Goal: Information Seeking & Learning: Learn about a topic

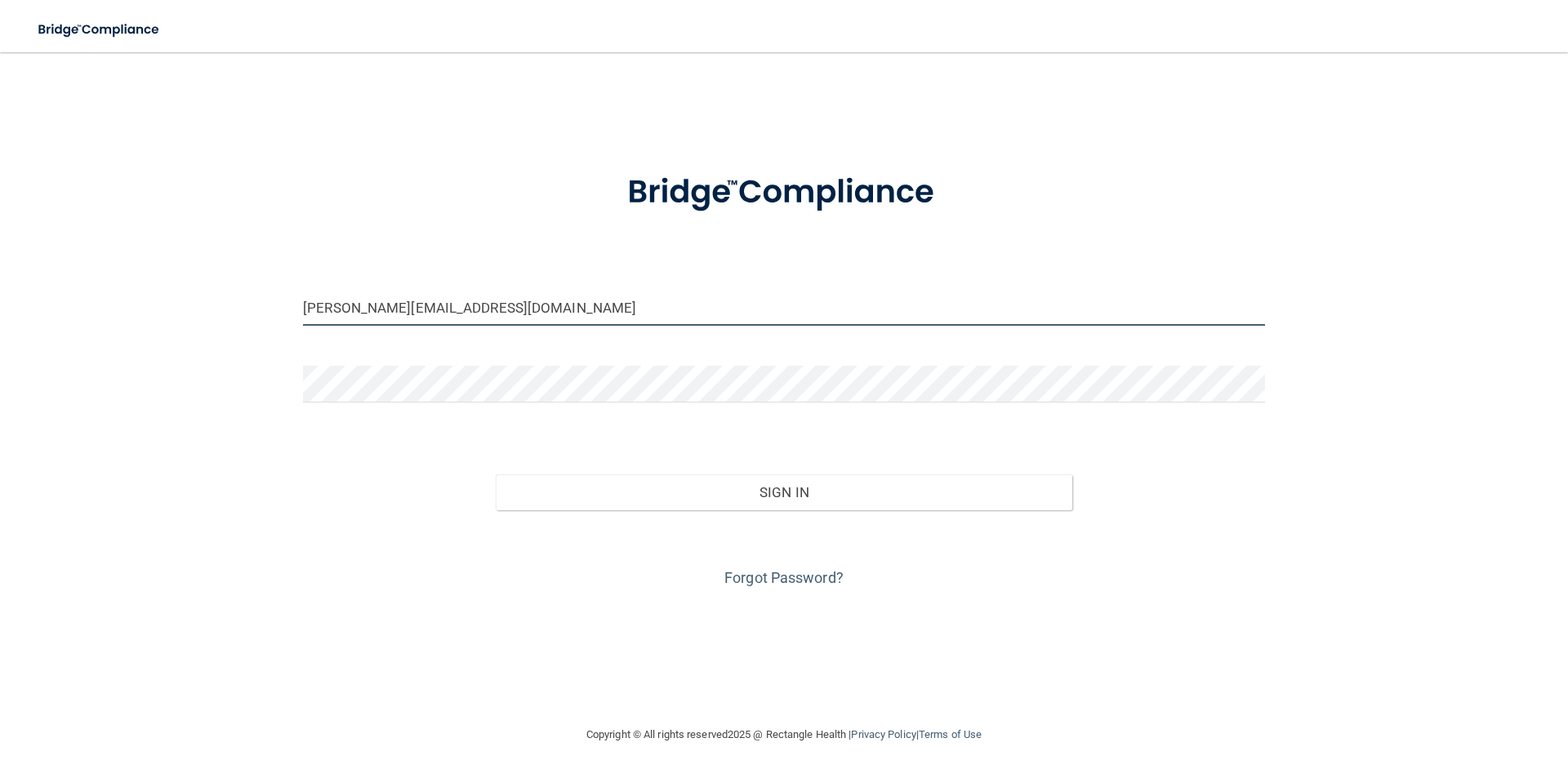
drag, startPoint x: 563, startPoint y: 311, endPoint x: 242, endPoint y: 308, distance: 321.0
click at [242, 308] on div "[PERSON_NAME][EMAIL_ADDRESS][DOMAIN_NAME] Invalid email/password. You don't hav…" at bounding box center [784, 389] width 1503 height 640
type input "[EMAIL_ADDRESS][DOMAIN_NAME]"
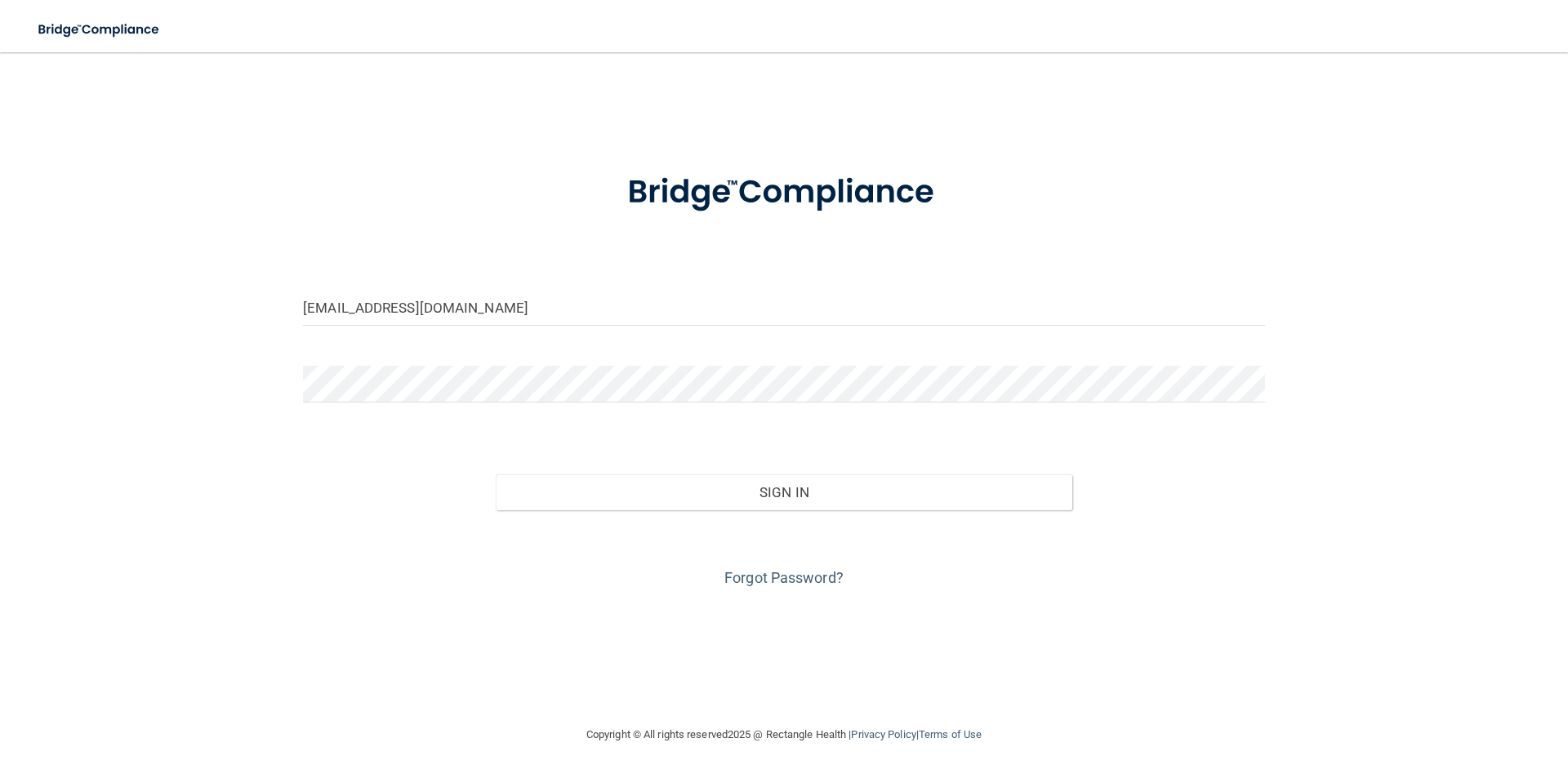
click at [117, 539] on div "[EMAIL_ADDRESS][DOMAIN_NAME] Invalid email/password. You don't have permission …" at bounding box center [784, 389] width 1503 height 640
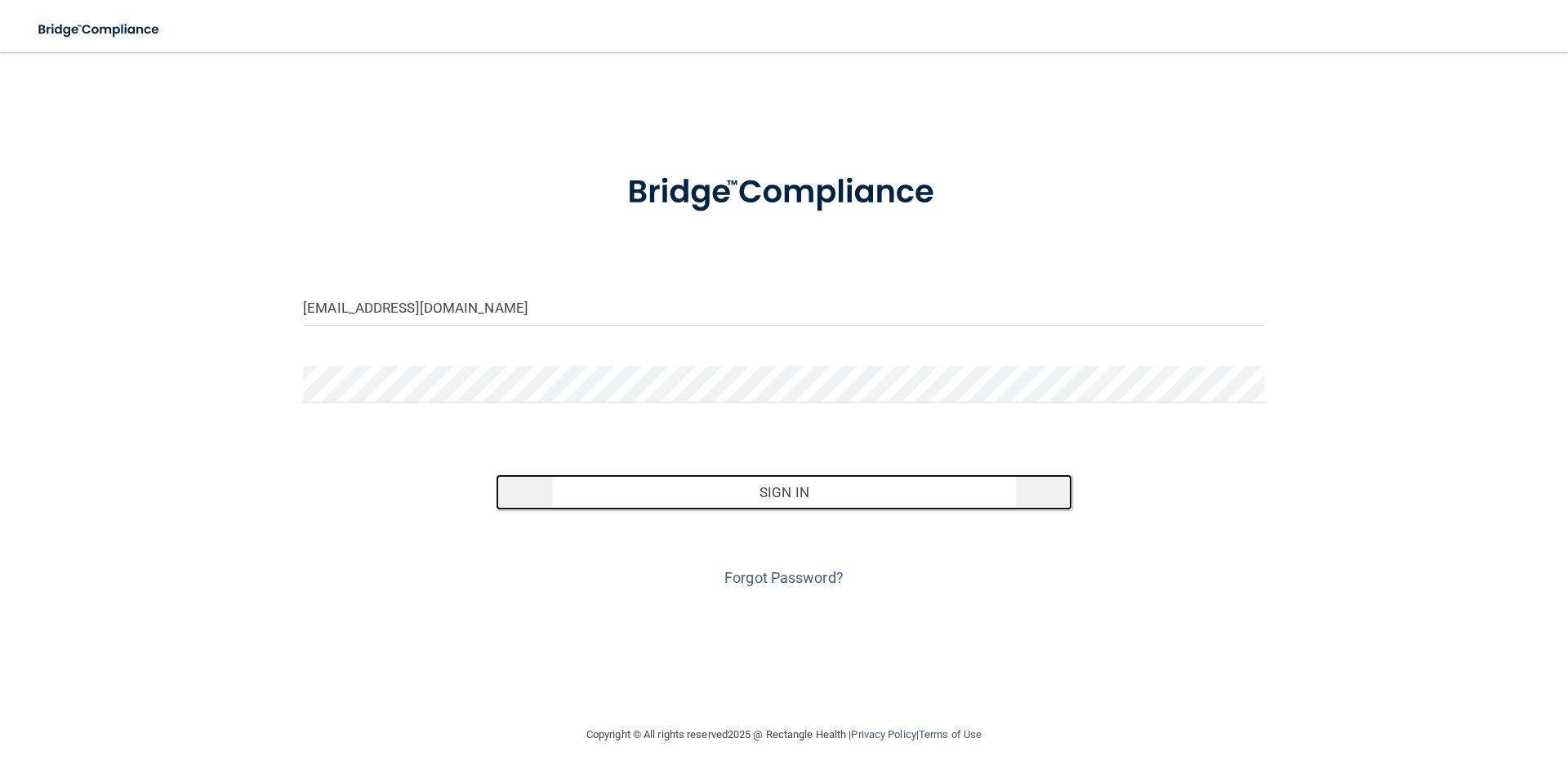
click at [781, 498] on button "Sign In" at bounding box center [784, 493] width 578 height 36
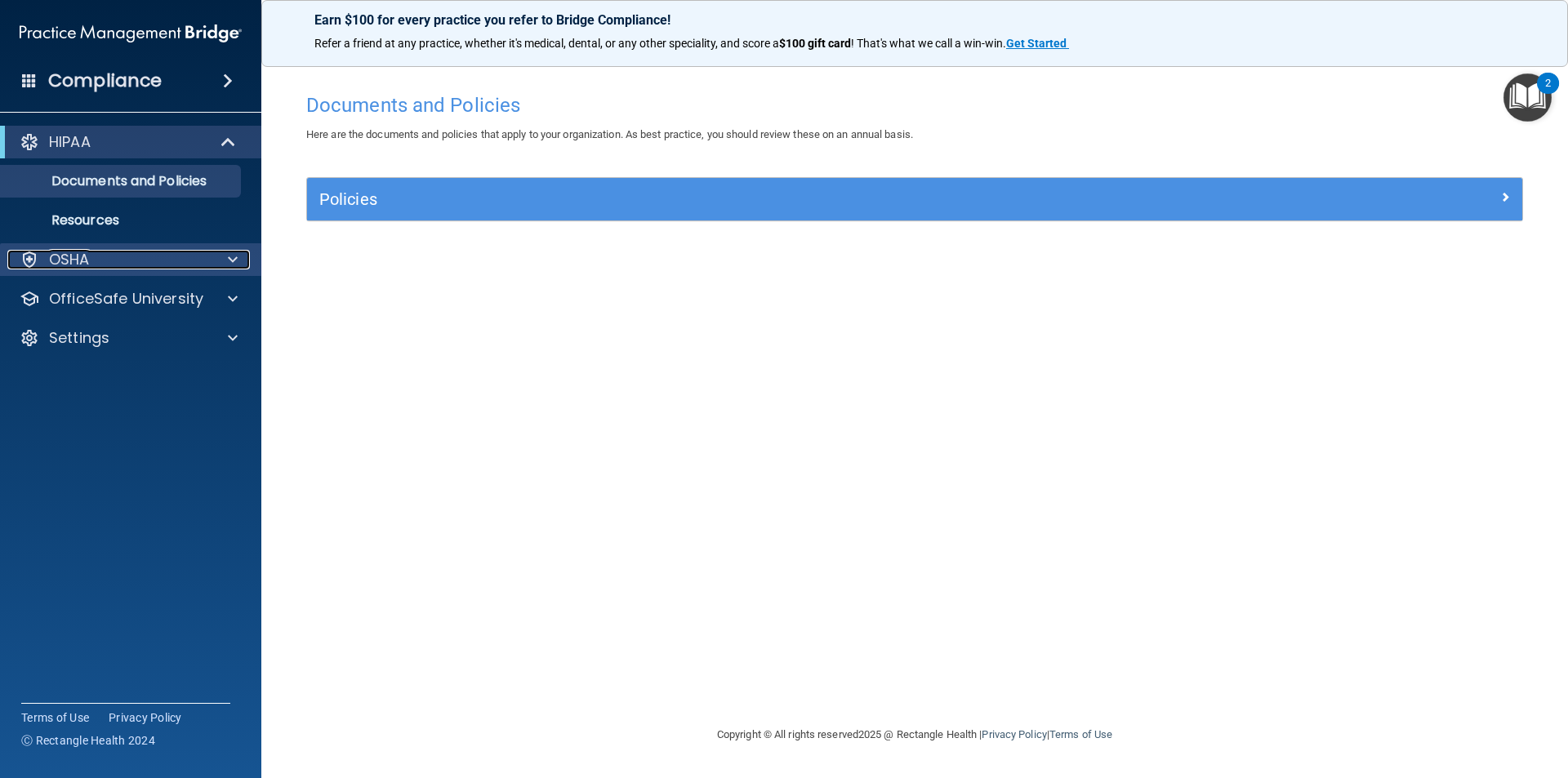
click at [242, 267] on div at bounding box center [230, 259] width 41 height 20
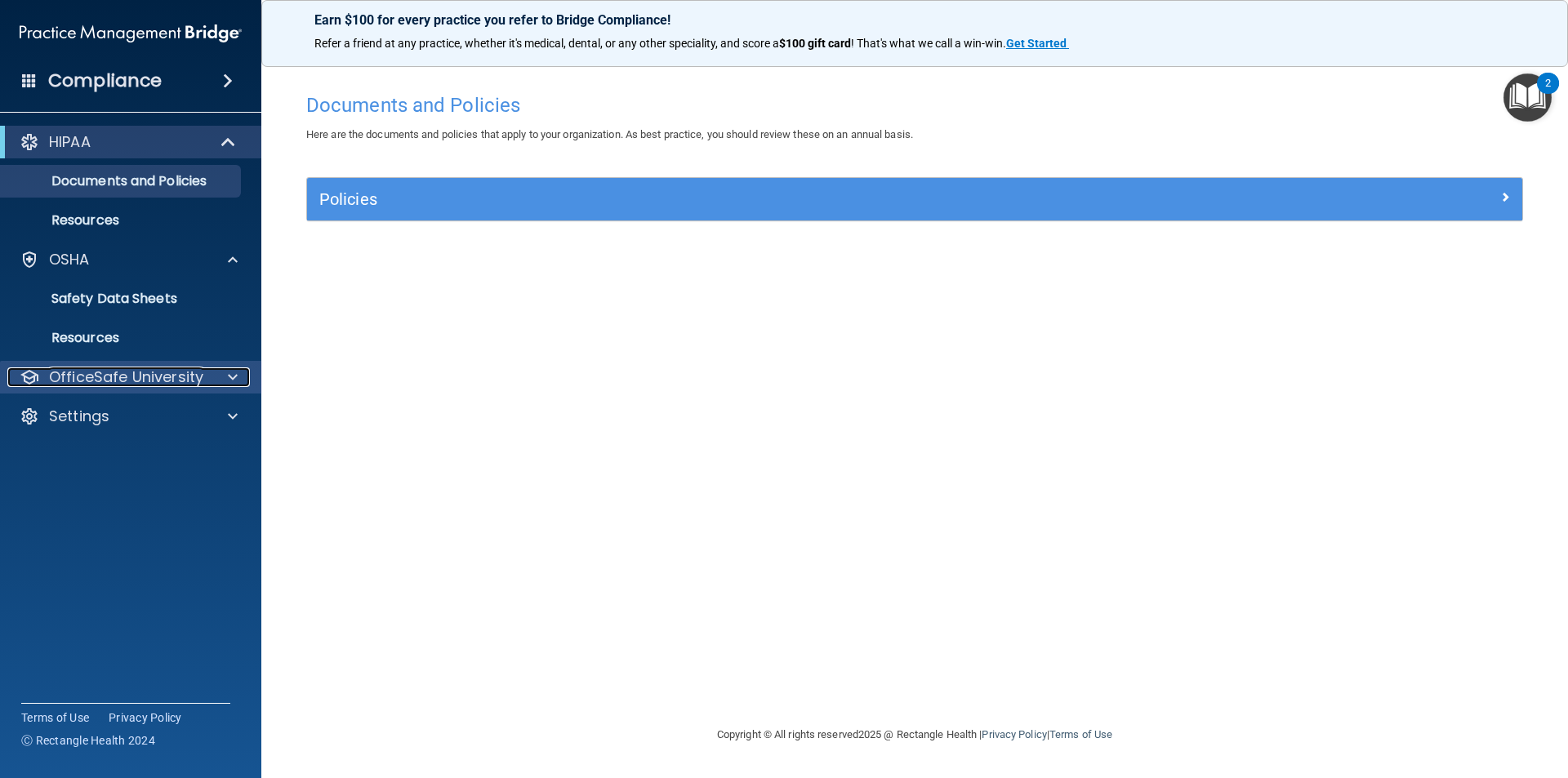
click at [224, 384] on div at bounding box center [230, 377] width 41 height 20
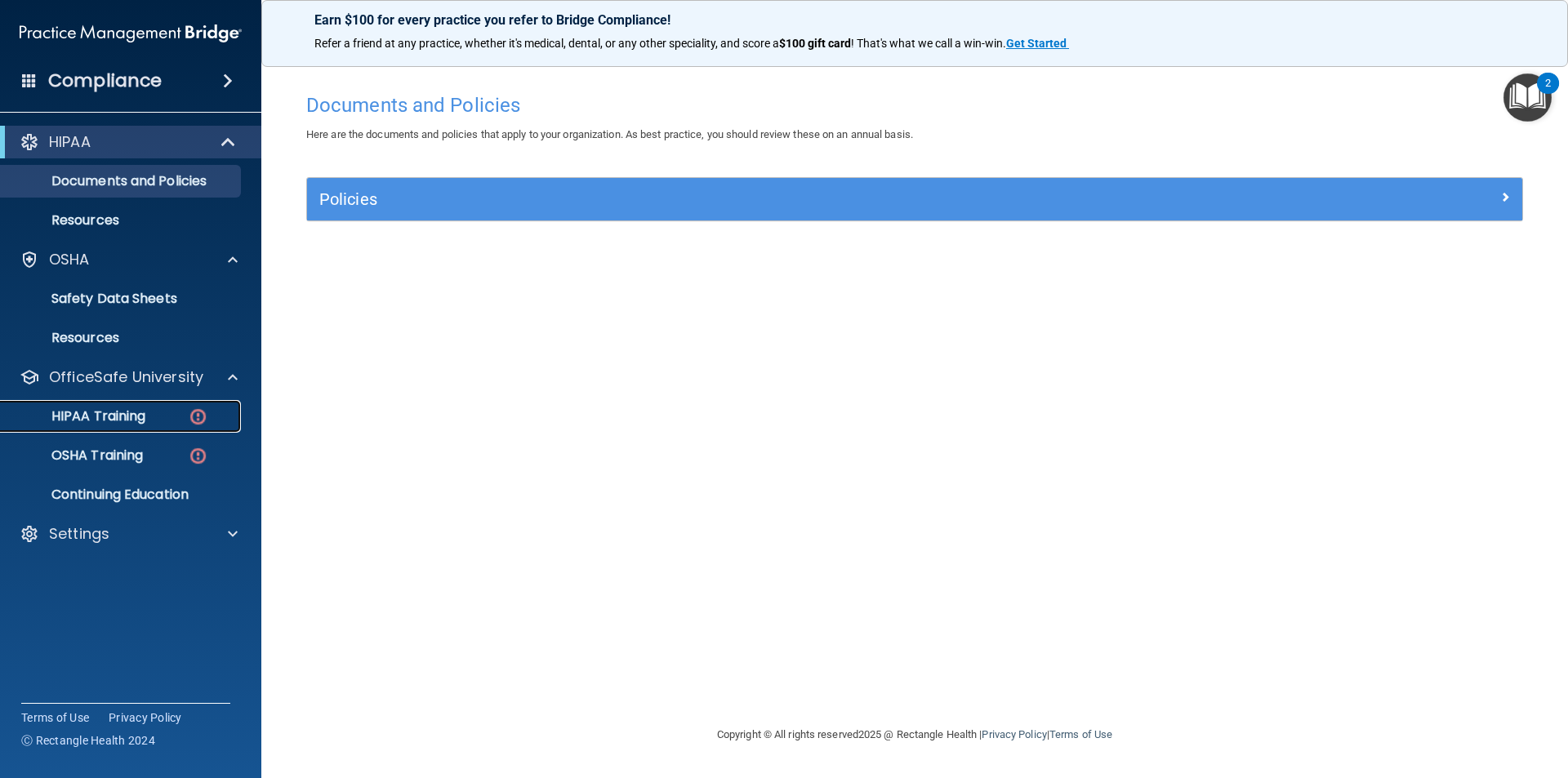
click at [137, 413] on p "HIPAA Training" at bounding box center [77, 415] width 135 height 16
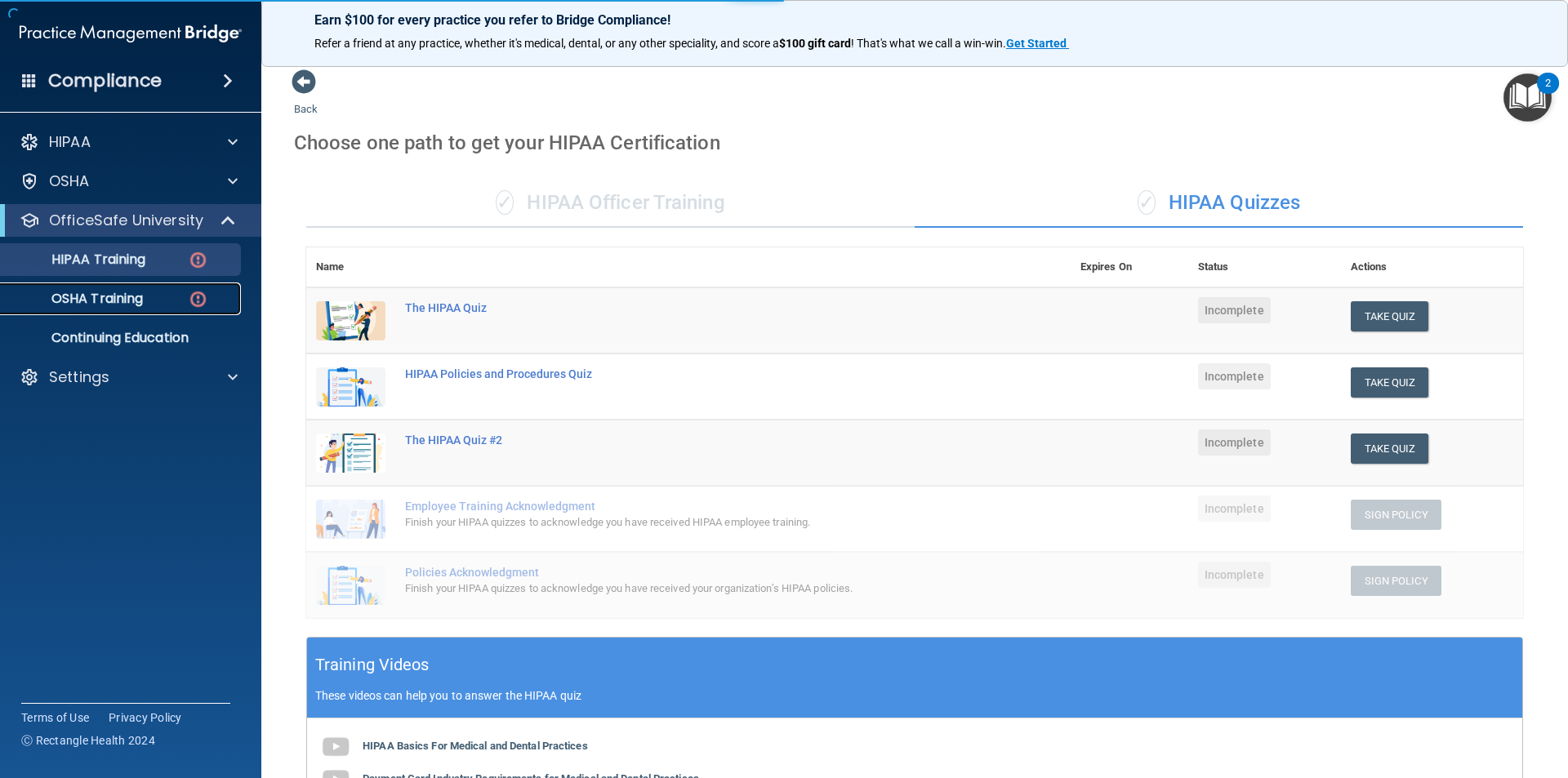
click at [155, 302] on div "OSHA Training" at bounding box center [122, 299] width 223 height 16
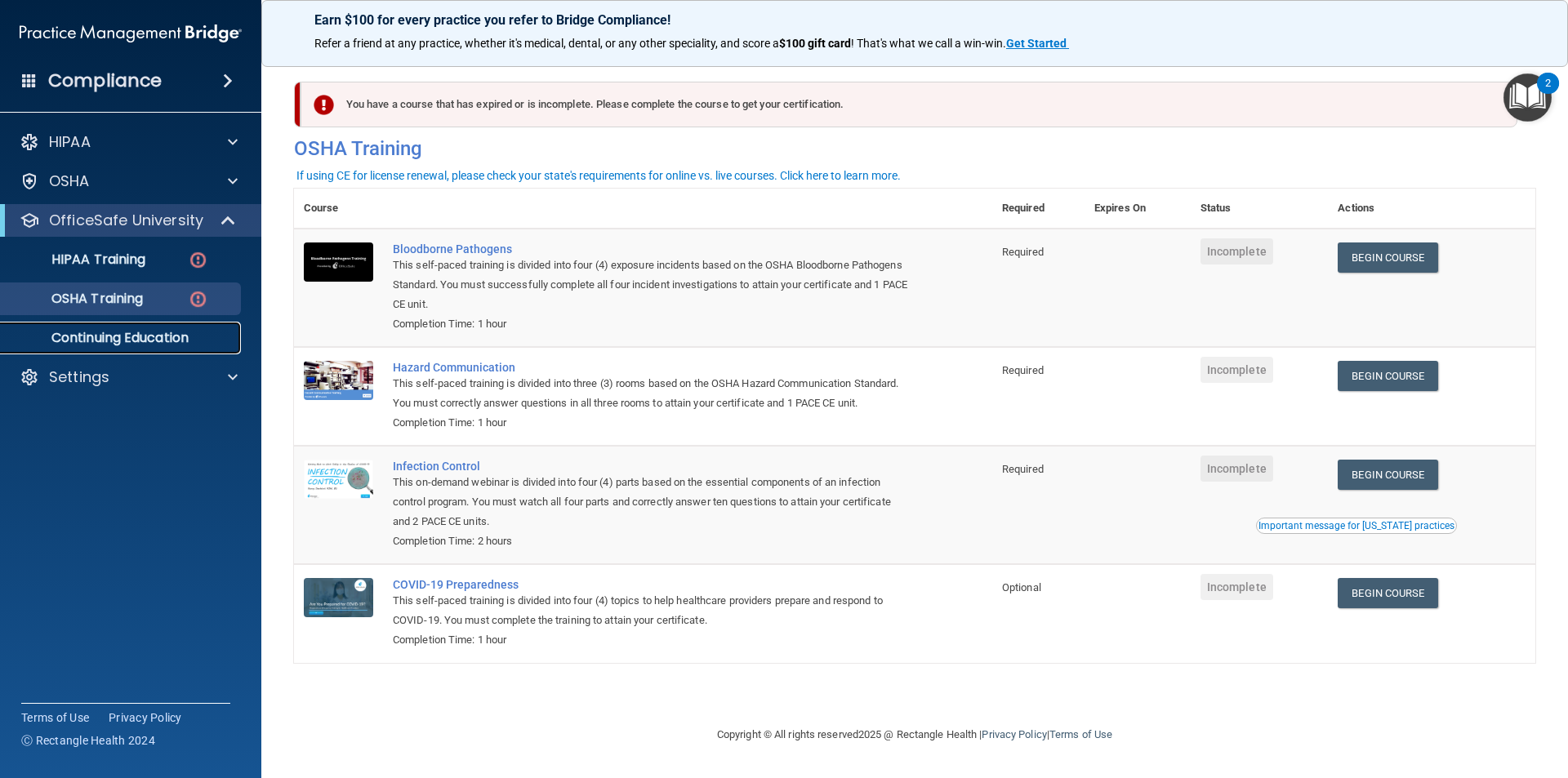
click at [117, 343] on p "Continuing Education" at bounding box center [122, 337] width 223 height 16
